Goal: Information Seeking & Learning: Learn about a topic

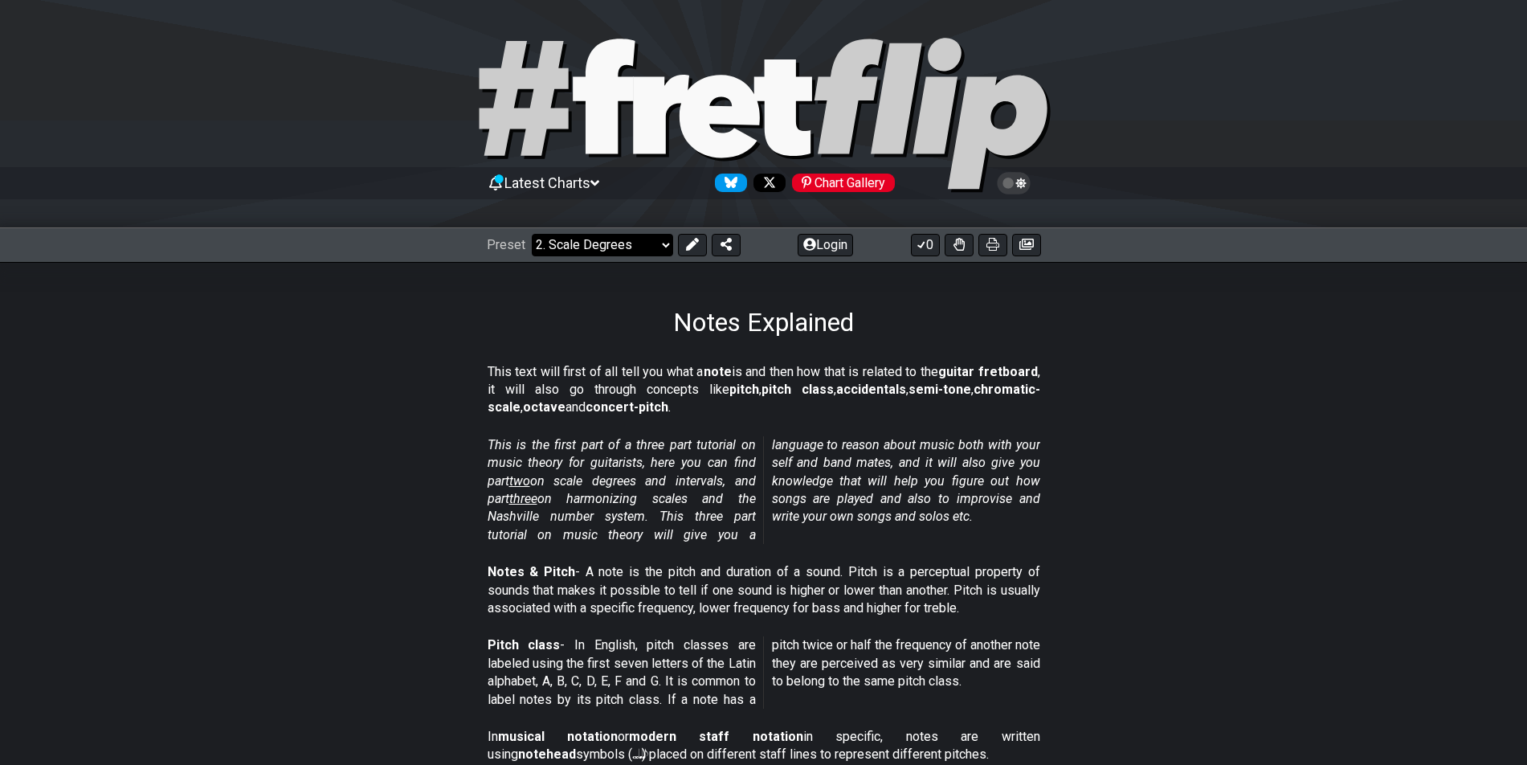
click at [532, 234] on select "Welcome to #fretflip! Initial Preset Custom Preset Minor Pentatonic Major Penta…" at bounding box center [602, 245] width 141 height 22
select select "/scale-degrees-and-intervals"
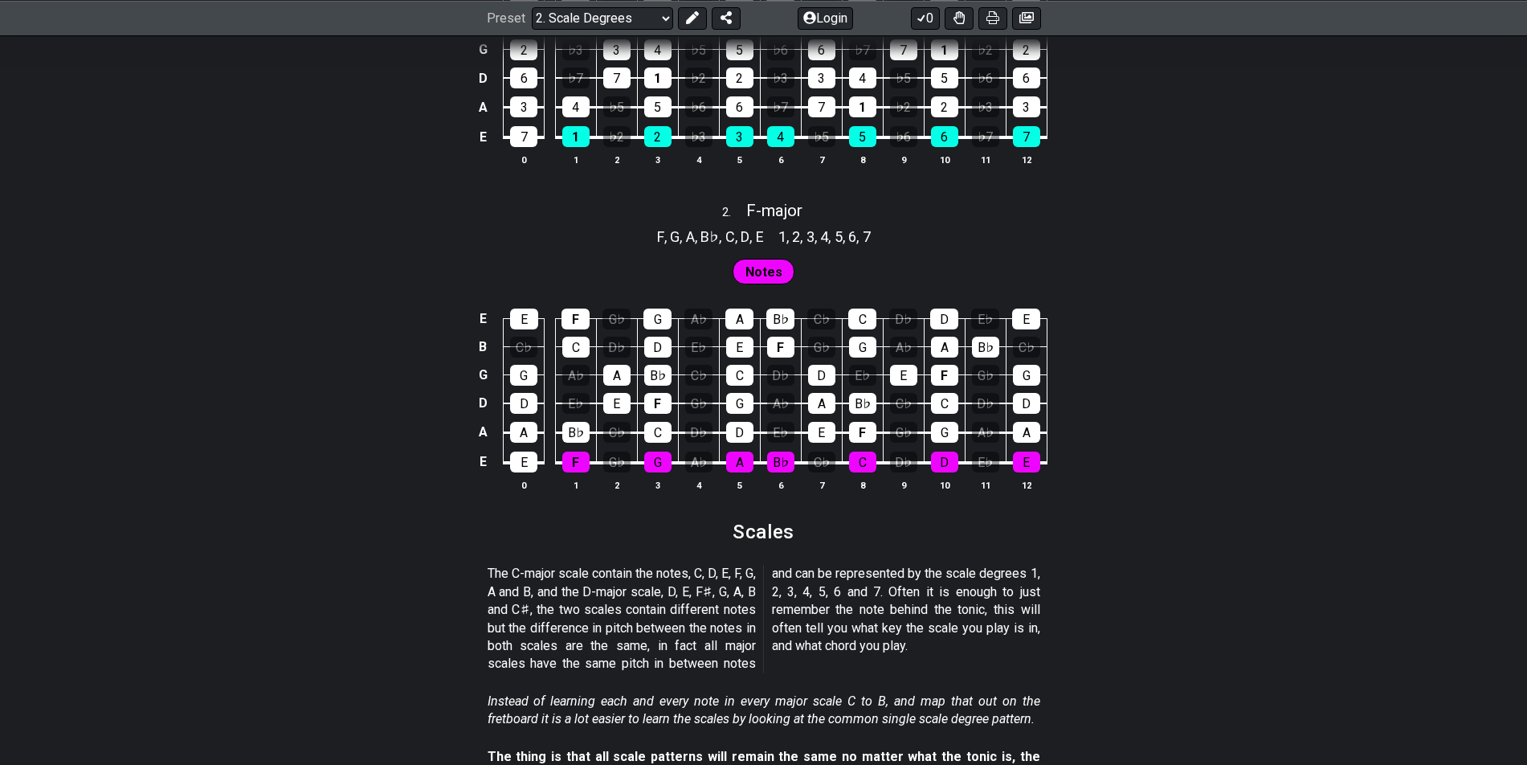
scroll to position [1253, 0]
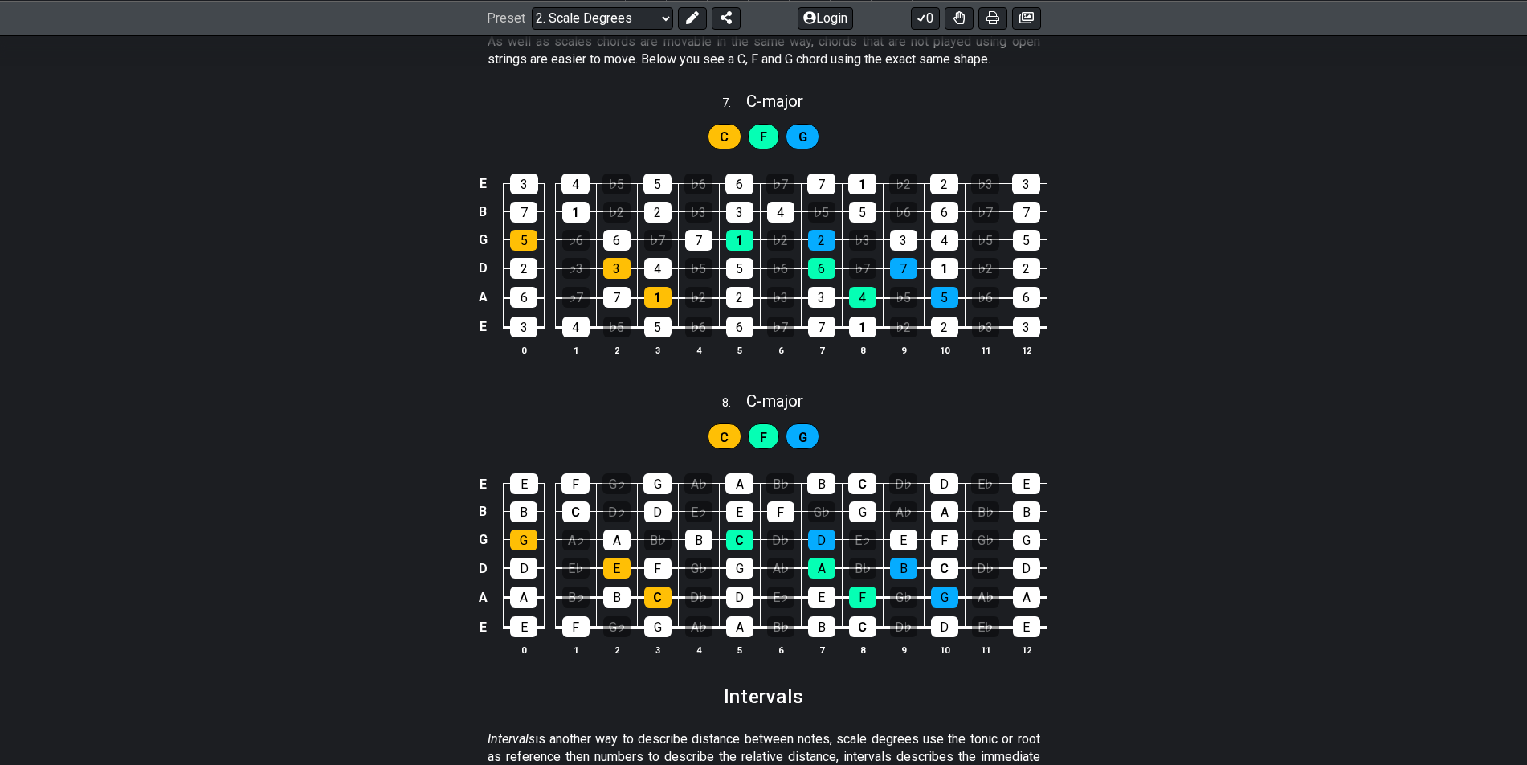
scroll to position [3566, 0]
